Goal: Task Accomplishment & Management: Complete application form

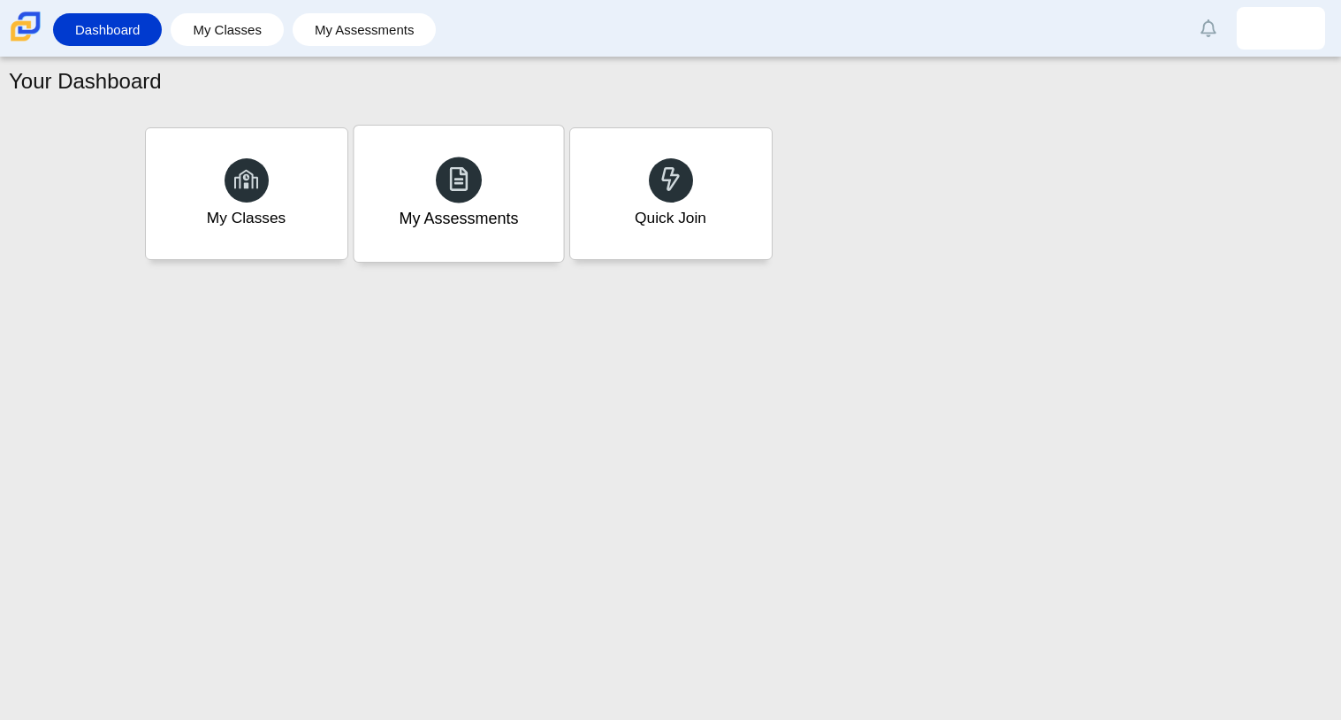
click at [496, 191] on div "My Assessments" at bounding box center [459, 194] width 210 height 136
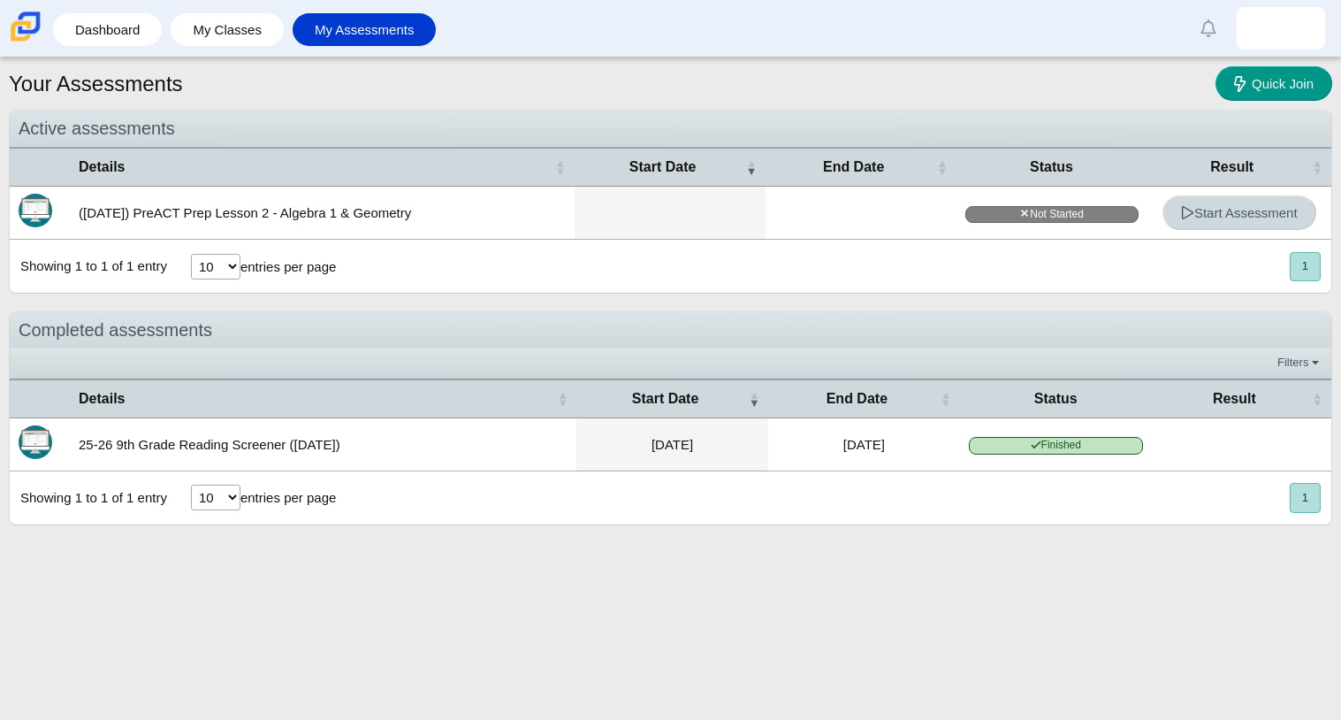
click at [1189, 220] on link "Start Assessment" at bounding box center [1240, 212] width 154 height 34
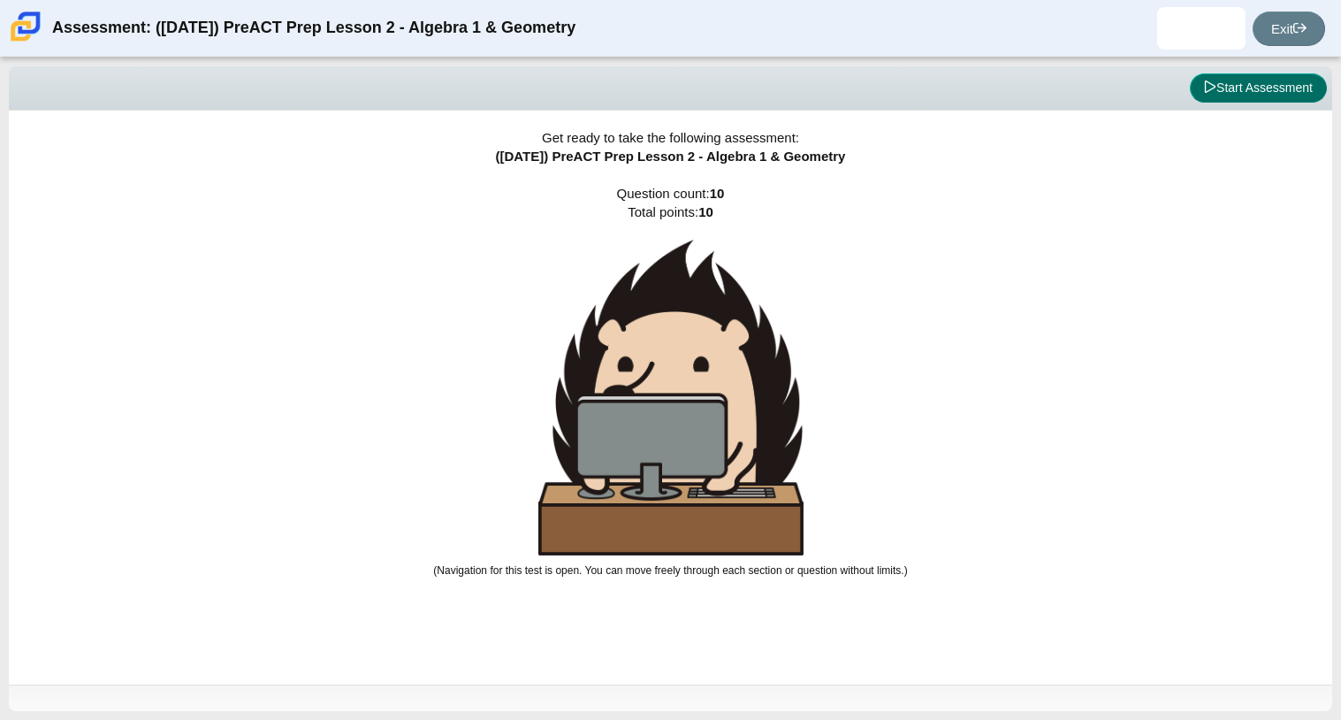
click at [1229, 99] on button "Start Assessment" at bounding box center [1258, 88] width 137 height 30
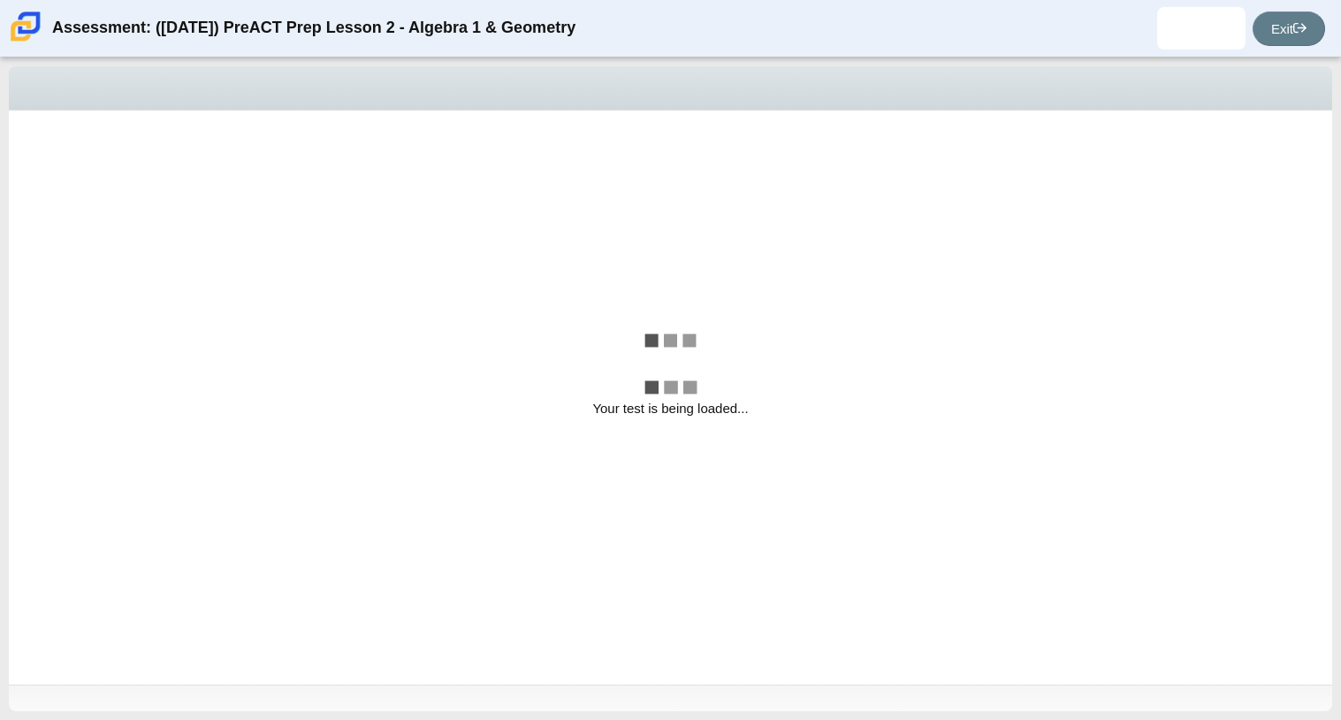
select select "bbf5d072-3e0b-44c4-9a12-6e7c9033f65b"
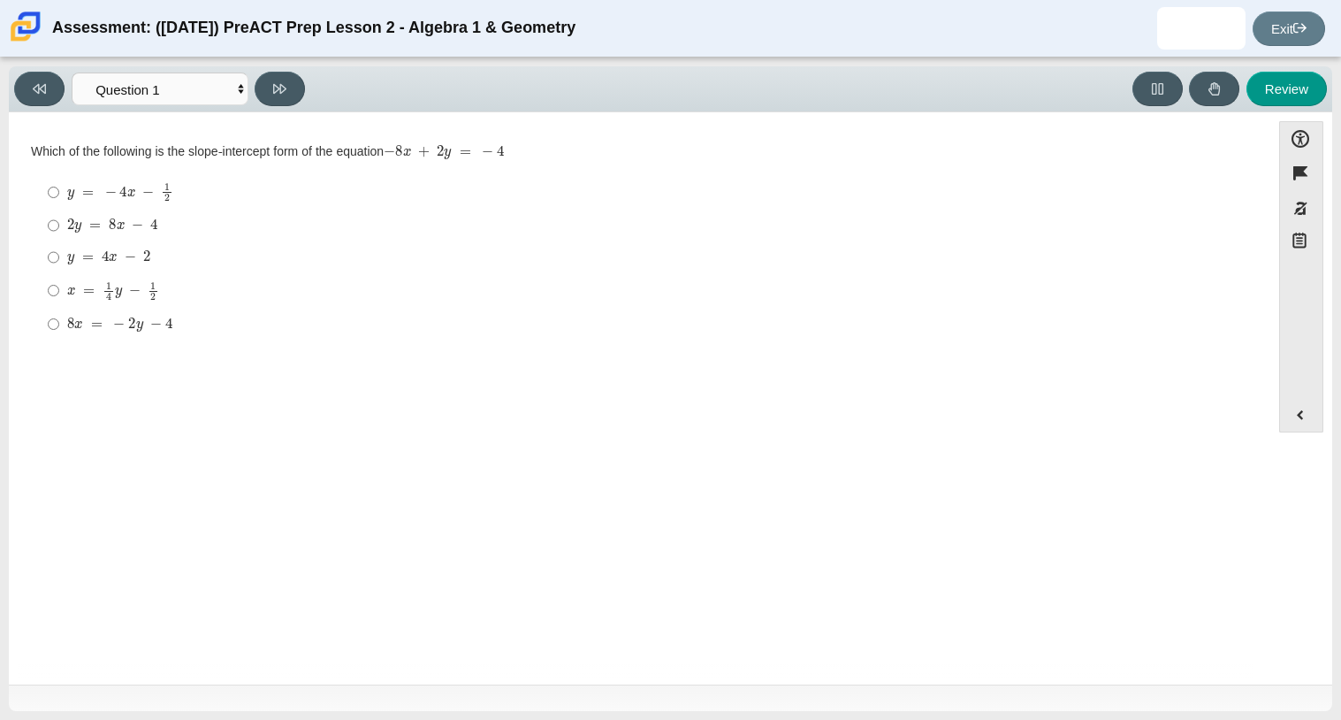
click at [1254, 113] on div "Accessibility options Close Color scheme Font size Zoom Change the background a…" at bounding box center [670, 398] width 1323 height 572
click at [121, 192] on mjx-c "Assessment items" at bounding box center [122, 191] width 7 height 10
click at [59, 192] on input "y = − 4 x − 1 2 y = − 4 x − 1 2" at bounding box center [53, 192] width 11 height 34
radio input "true"
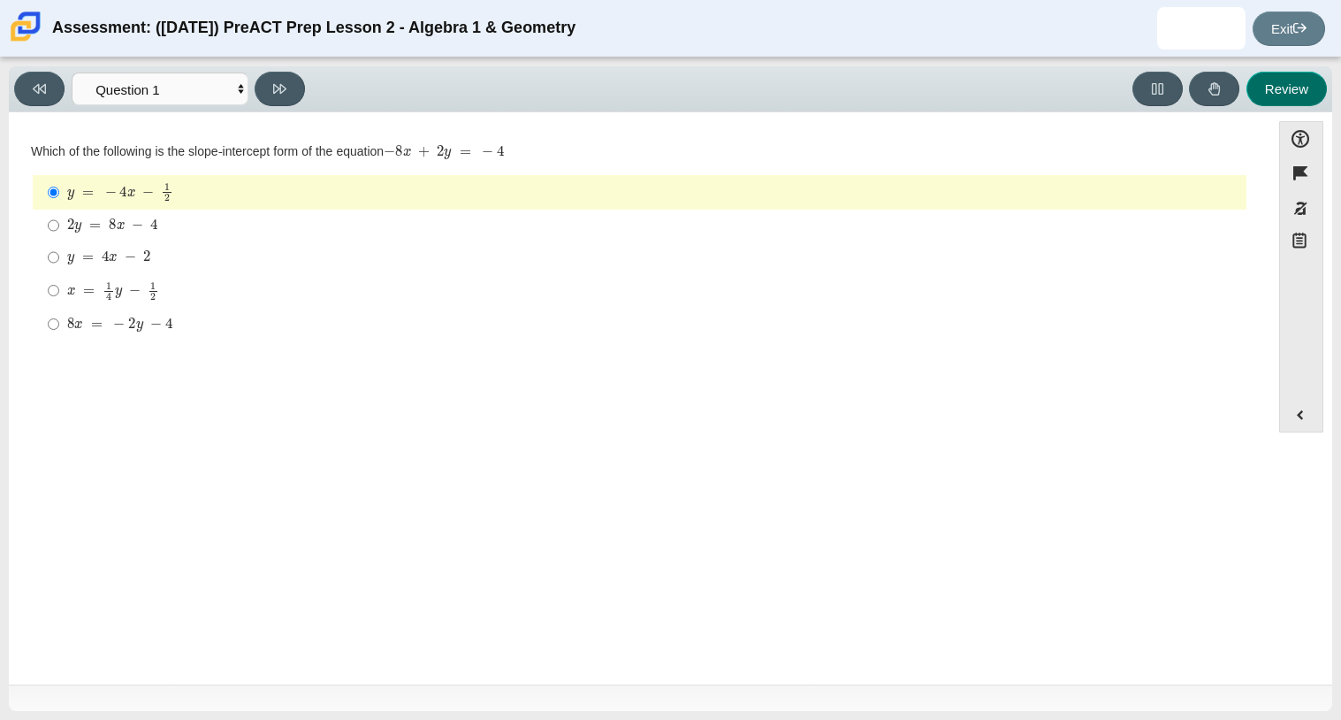
click at [1262, 90] on button "Review" at bounding box center [1287, 89] width 80 height 34
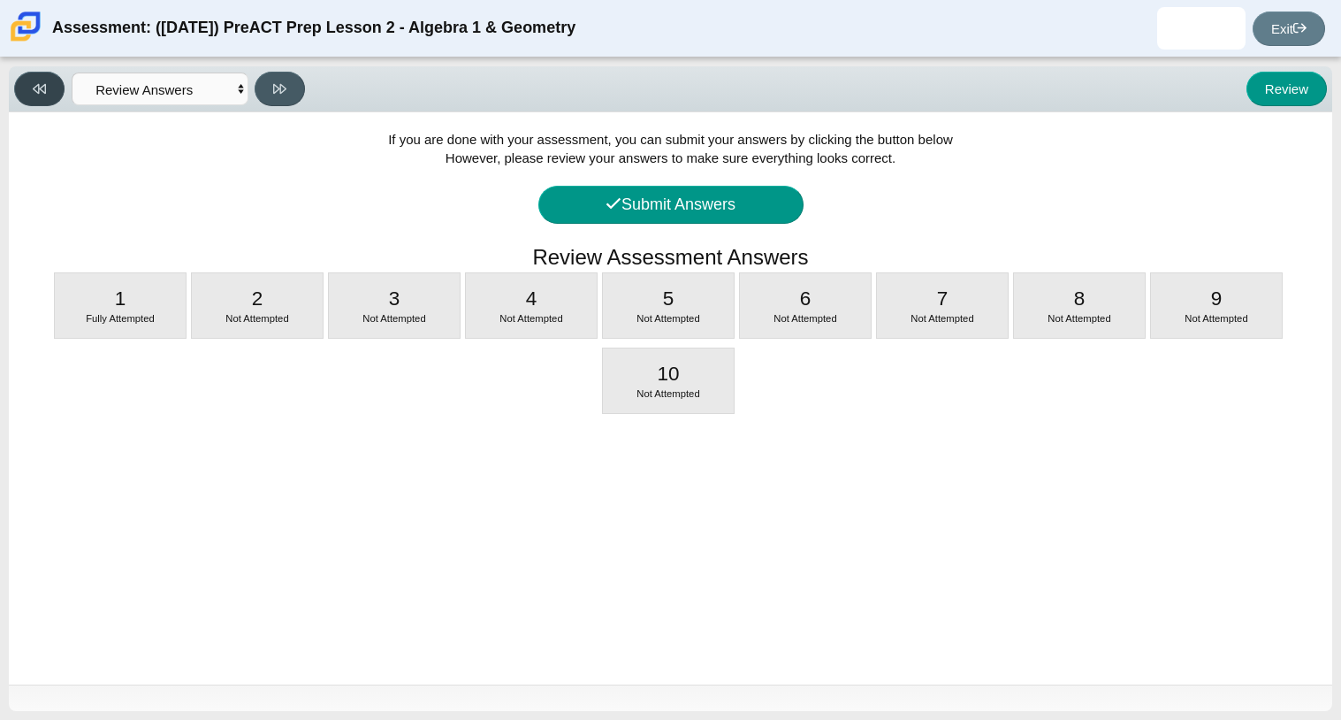
click at [44, 86] on icon at bounding box center [39, 88] width 13 height 13
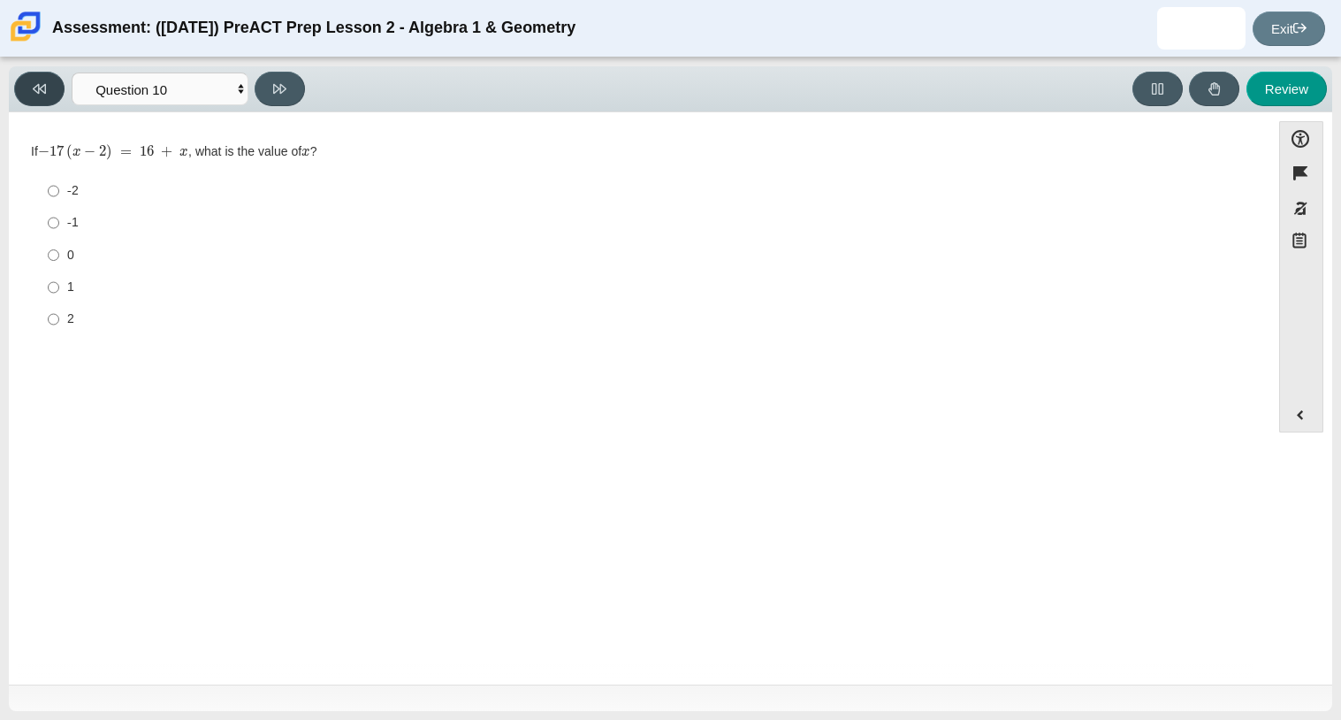
click at [37, 90] on icon at bounding box center [39, 89] width 13 height 10
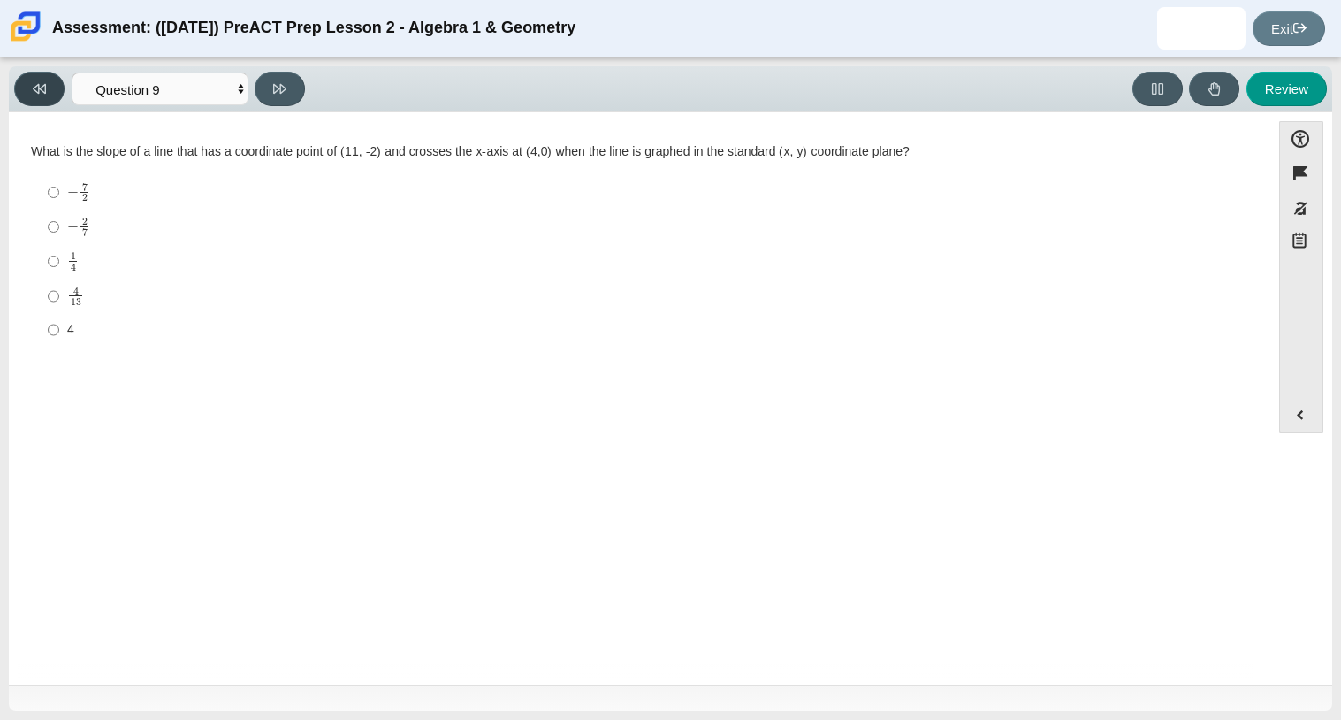
click at [37, 90] on icon at bounding box center [39, 89] width 13 height 10
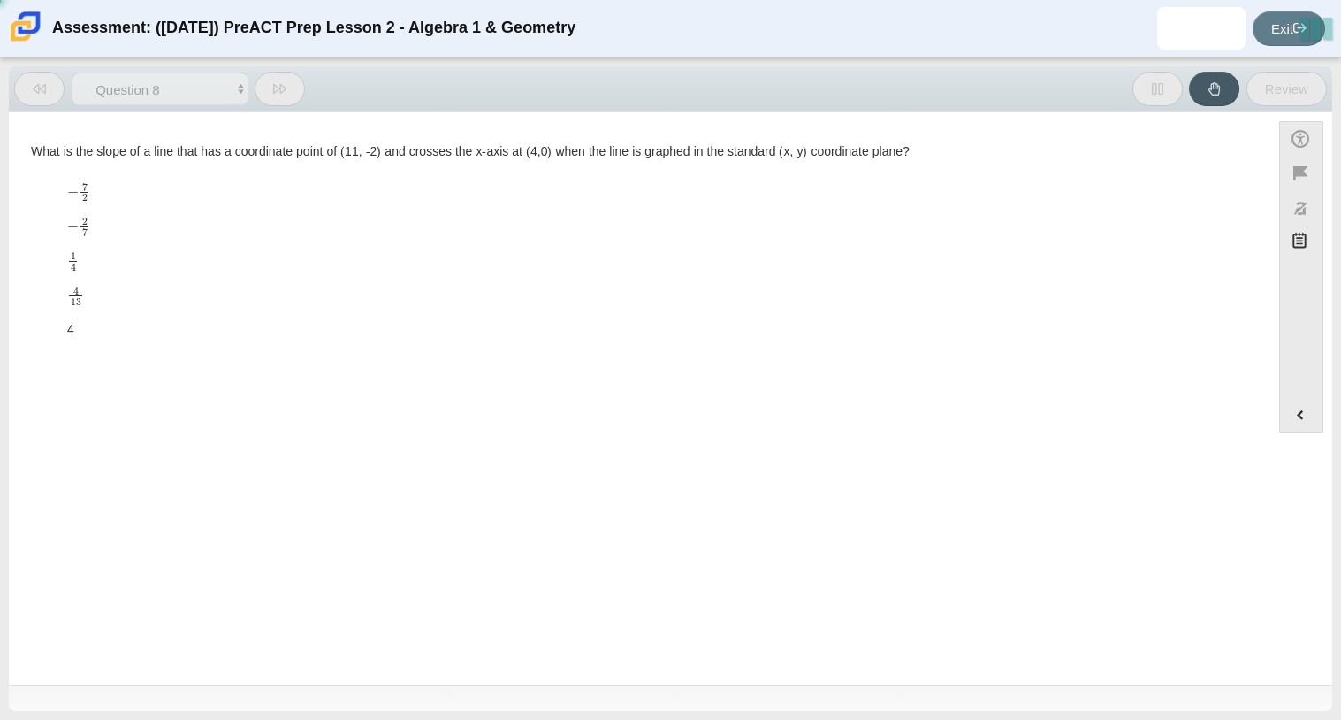
click at [37, 90] on icon at bounding box center [39, 89] width 13 height 10
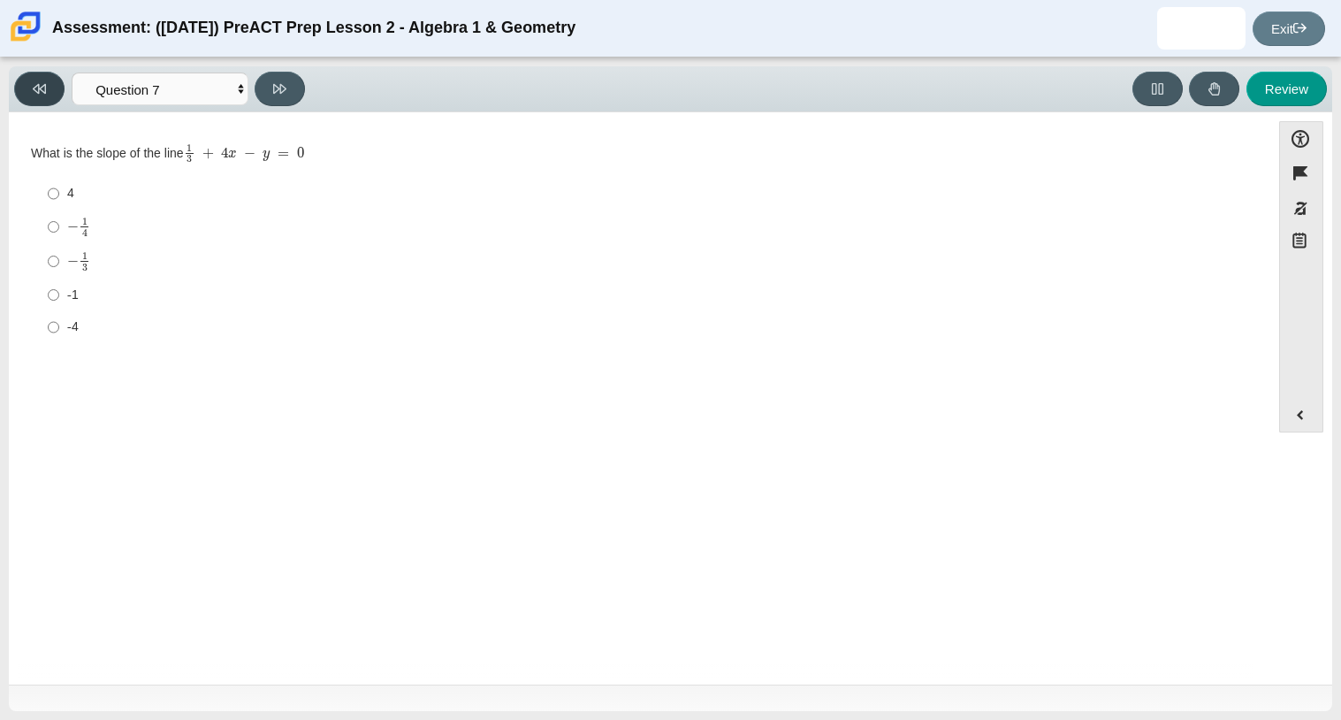
click at [37, 90] on icon at bounding box center [39, 89] width 13 height 10
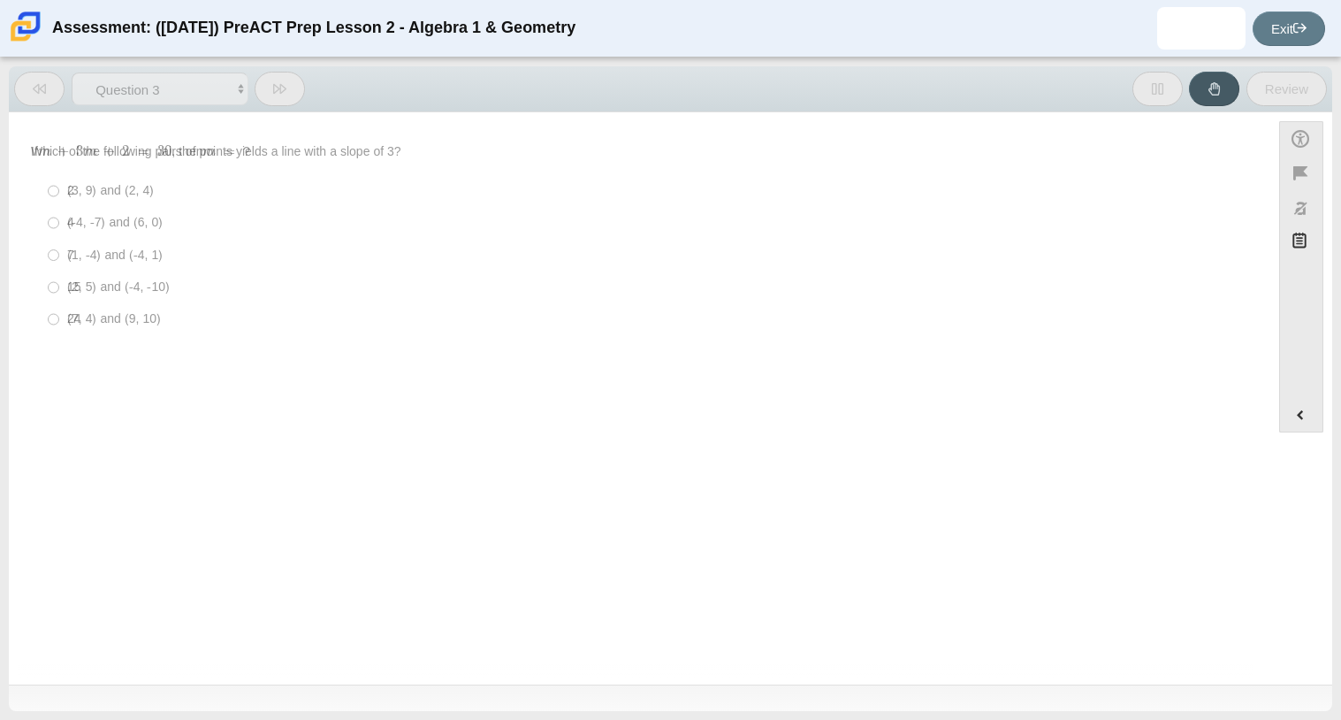
click at [37, 90] on icon at bounding box center [39, 89] width 13 height 10
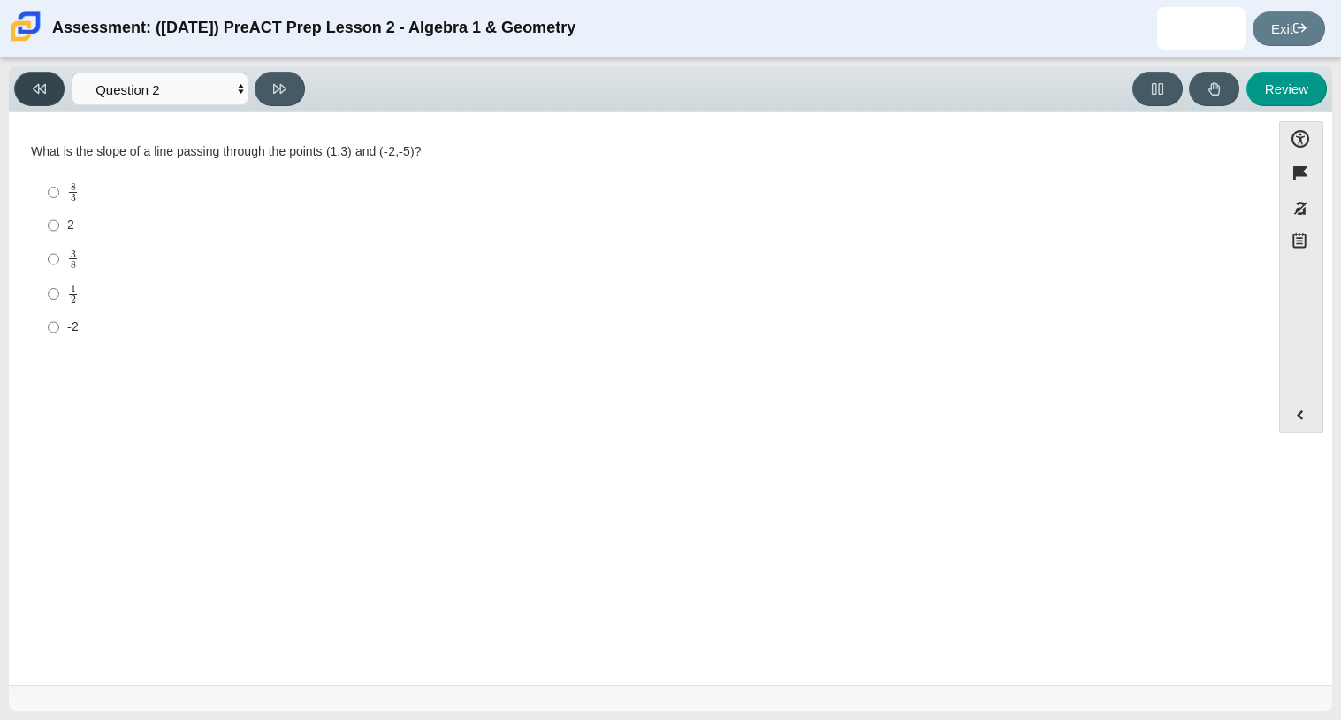
click at [37, 90] on icon at bounding box center [39, 89] width 13 height 10
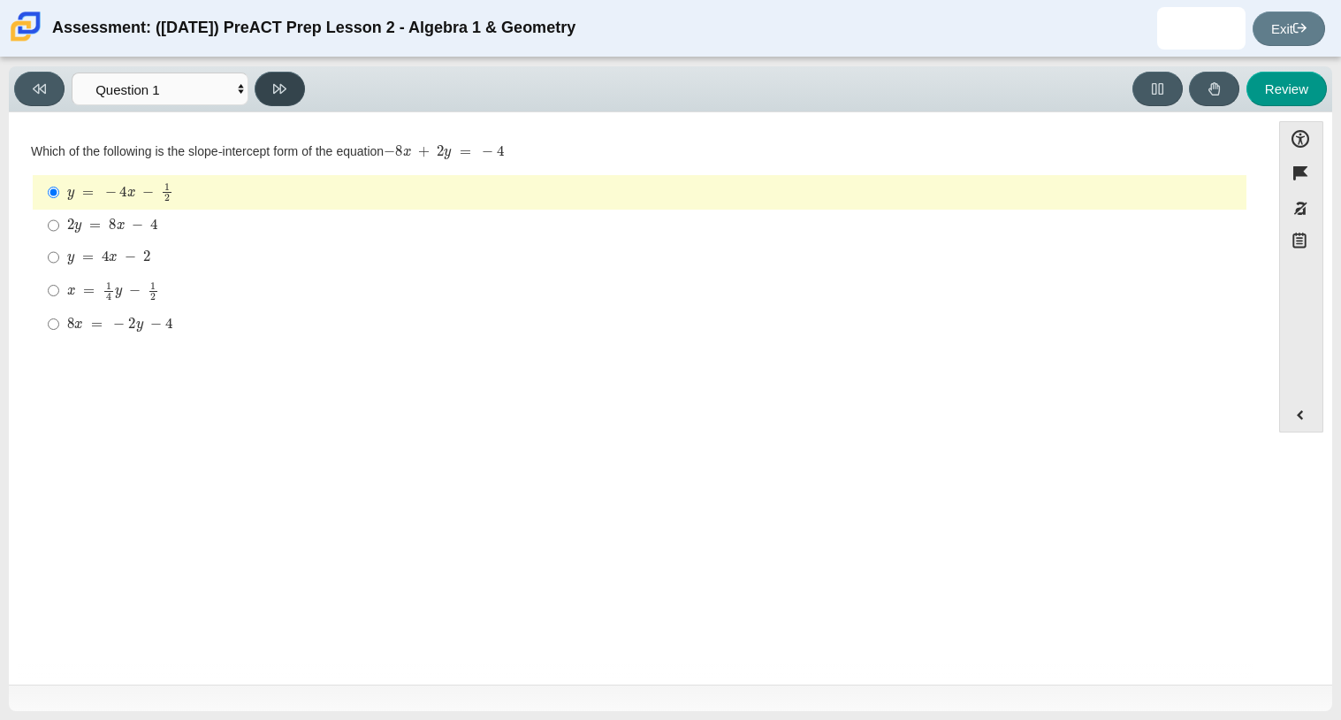
click at [259, 93] on button at bounding box center [280, 89] width 50 height 34
select select "ed62e223-81bd-4cbf-ab48-ab975844bd1f"
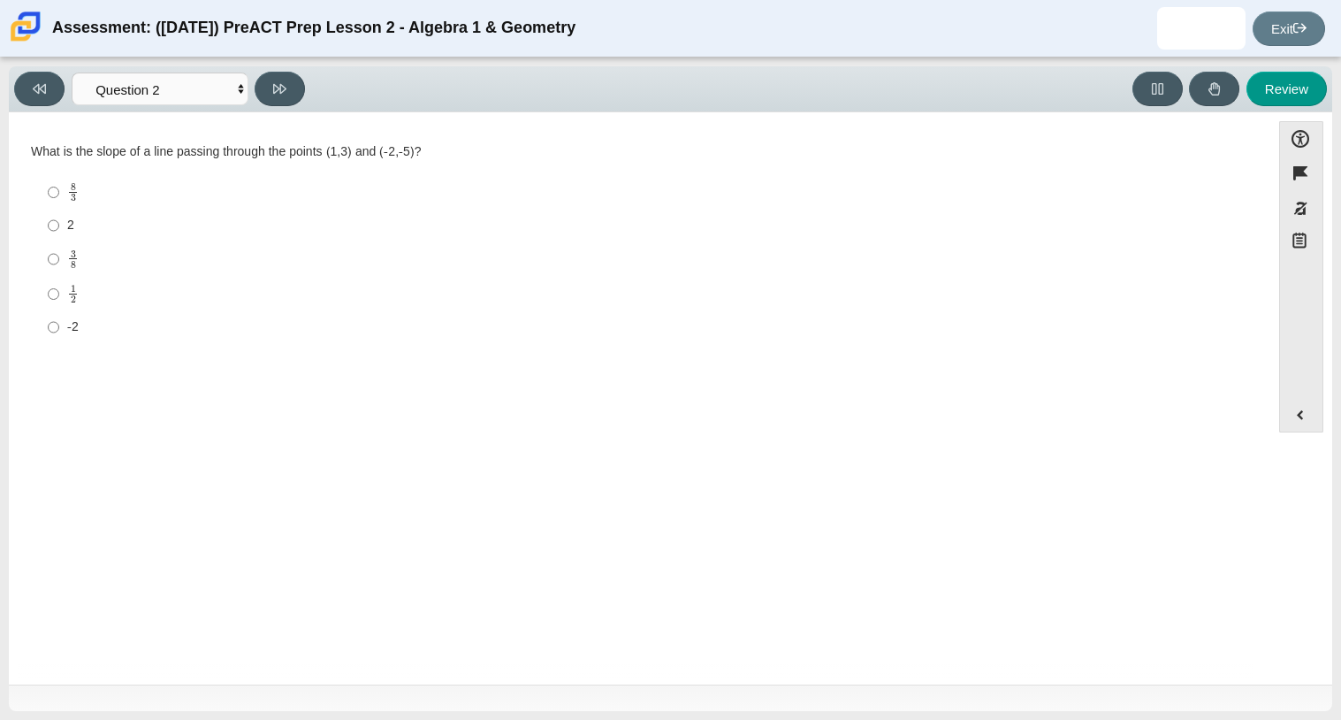
click at [42, 261] on label "3 8 3 eighths" at bounding box center [640, 258] width 1211 height 34
click at [48, 261] on input "3 8 3 eighths" at bounding box center [53, 258] width 11 height 34
radio input "true"
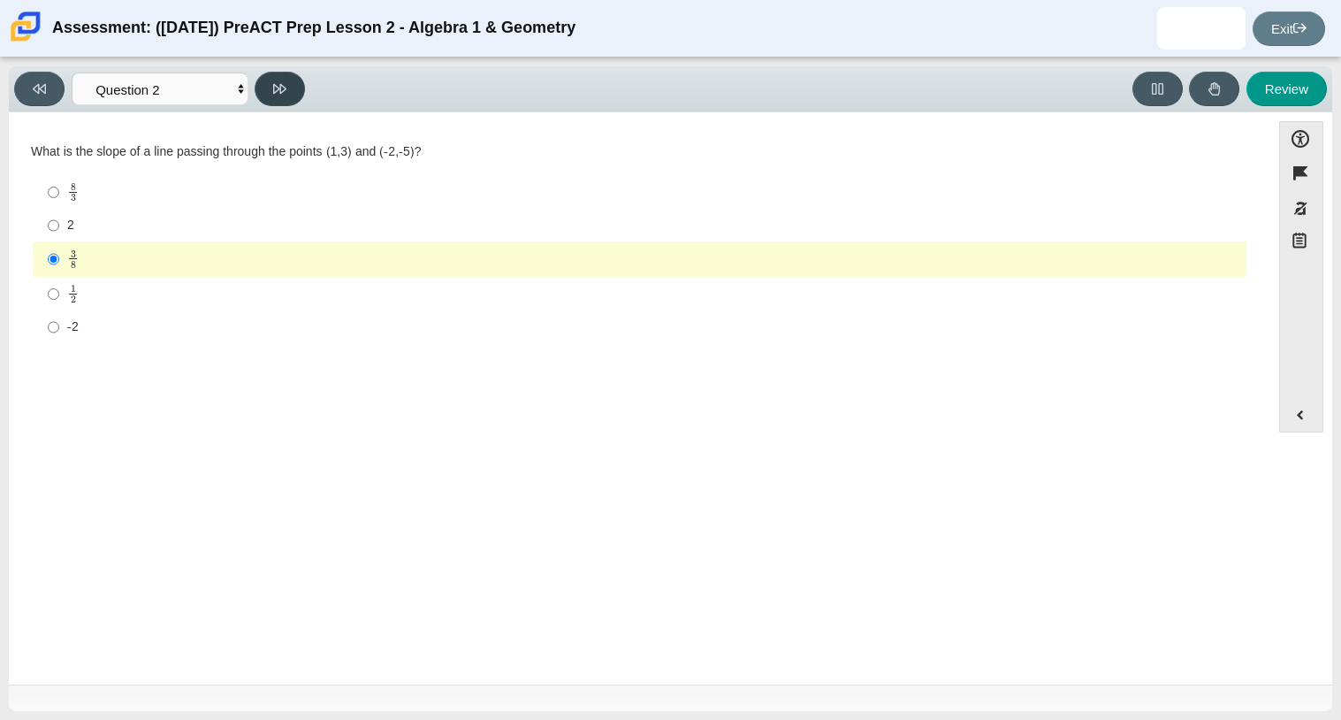
click at [278, 82] on icon at bounding box center [279, 88] width 13 height 13
select select "97f4f5fa-a52e-4fed-af51-565bfcdf47cb"
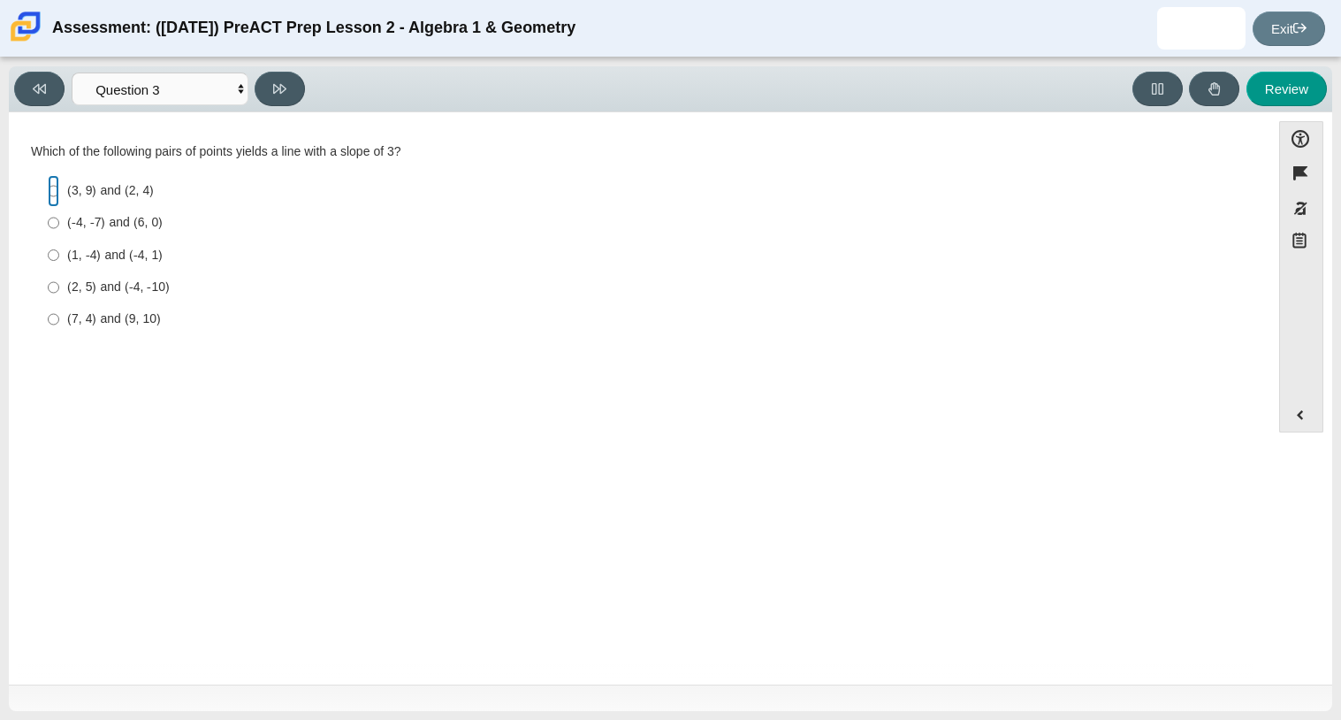
click at [58, 185] on input "(3, 9) and (2, 4) (3, 9) and (2, 4)" at bounding box center [53, 191] width 11 height 32
radio input "true"
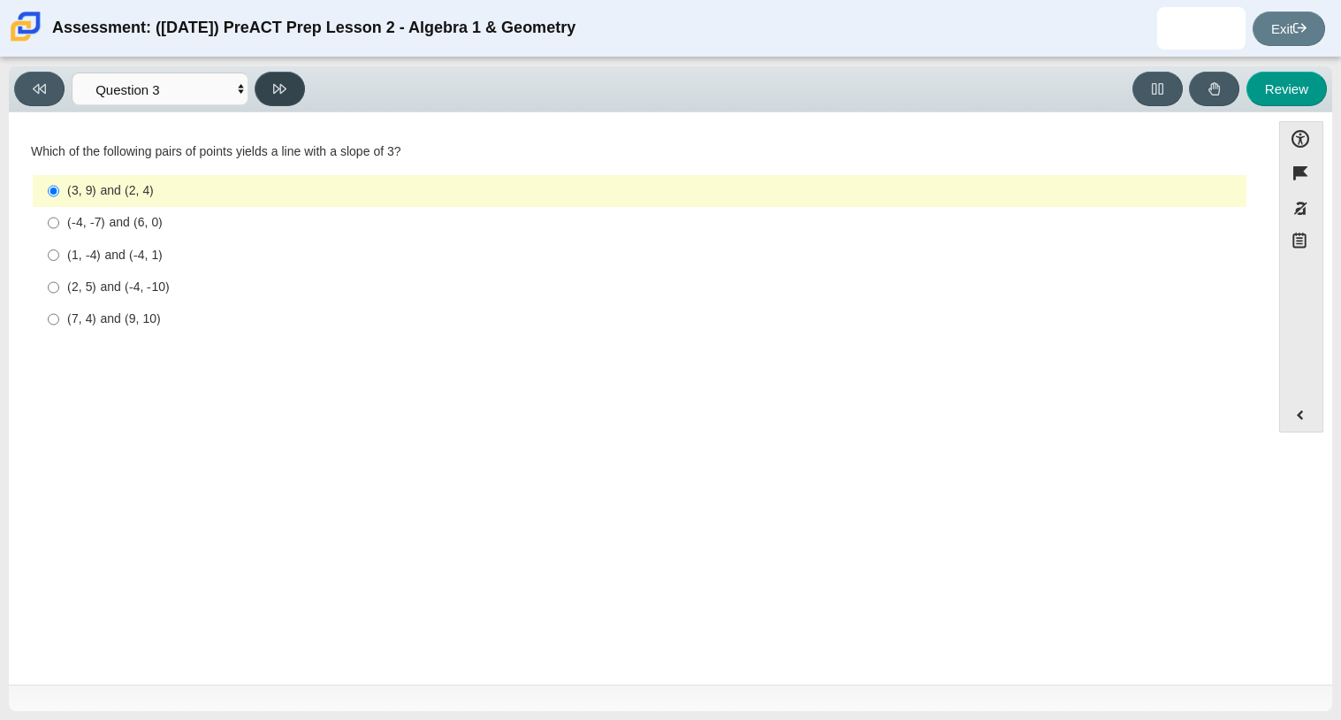
click at [291, 86] on button at bounding box center [280, 89] width 50 height 34
select select "89427bb7-e313-4f00-988f-8b8255897029"
